Goal: Information Seeking & Learning: Learn about a topic

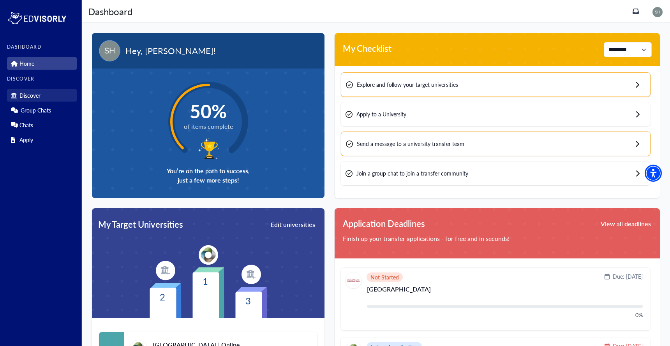
click at [34, 93] on p "Discover" at bounding box center [29, 95] width 21 height 7
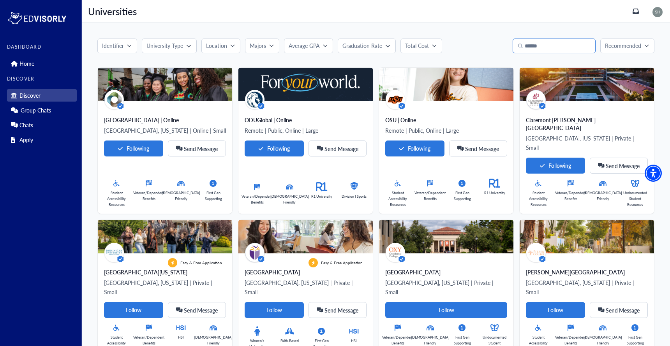
click at [546, 40] on input "Search" at bounding box center [553, 46] width 83 height 15
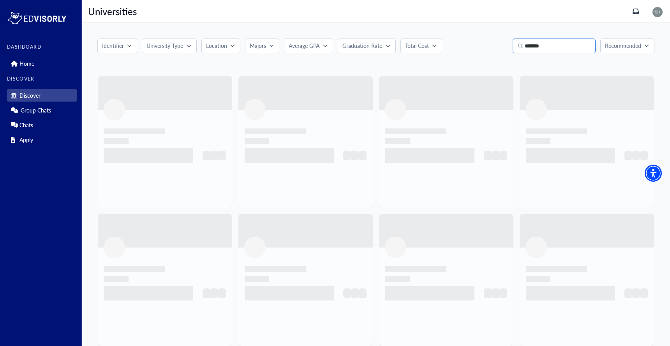
type input "*******"
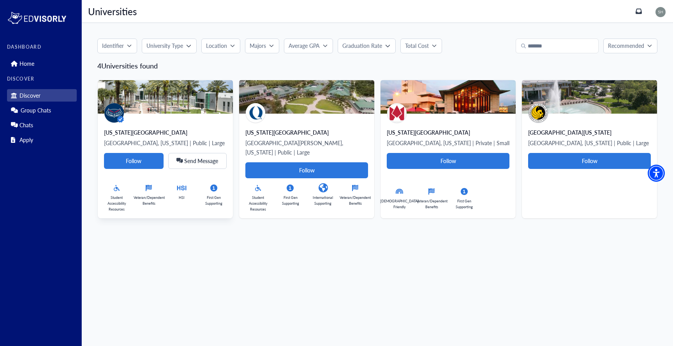
click at [165, 137] on div "[US_STATE][GEOGRAPHIC_DATA] [GEOGRAPHIC_DATA], [US_STATE] | Public | Large Foll…" at bounding box center [165, 171] width 123 height 84
